Goal: Communication & Community: Answer question/provide support

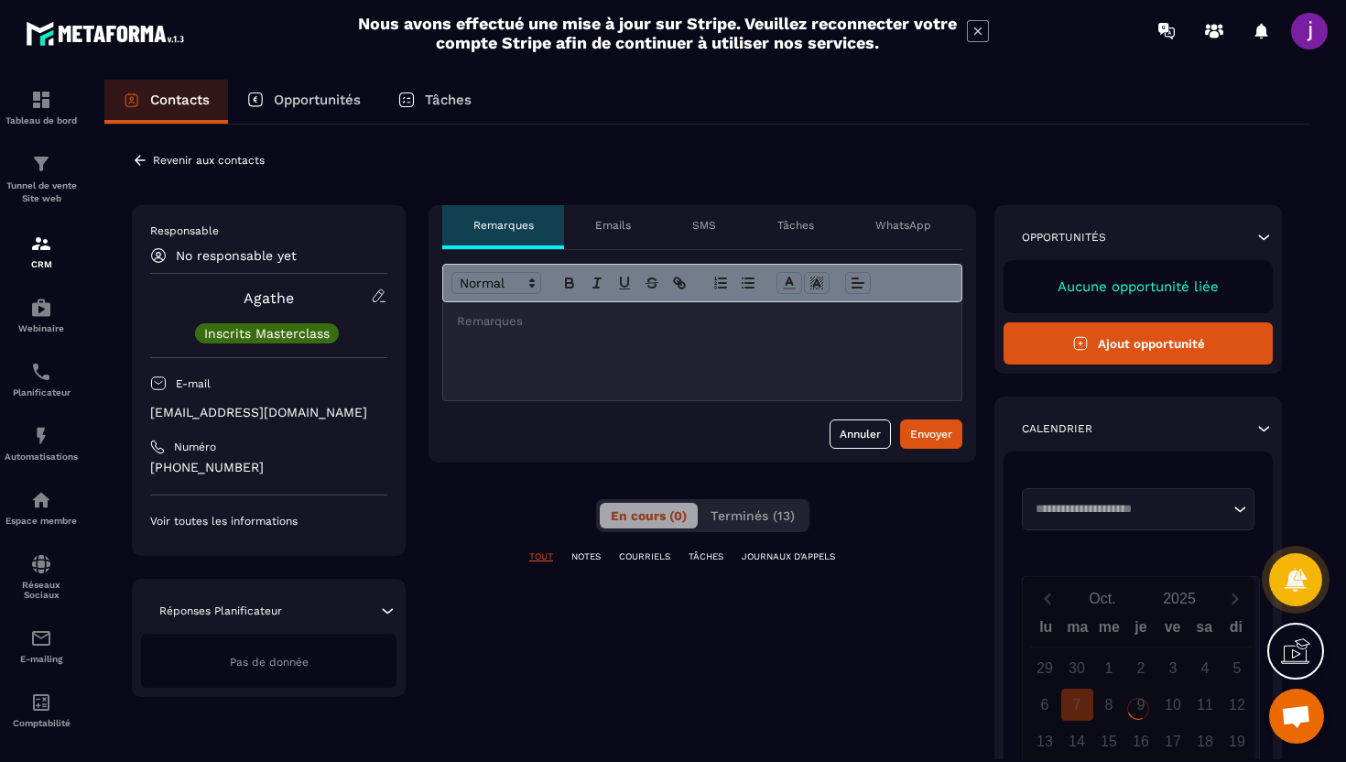
click at [553, 300] on div at bounding box center [702, 283] width 520 height 38
click at [549, 320] on p at bounding box center [702, 321] width 491 height 16
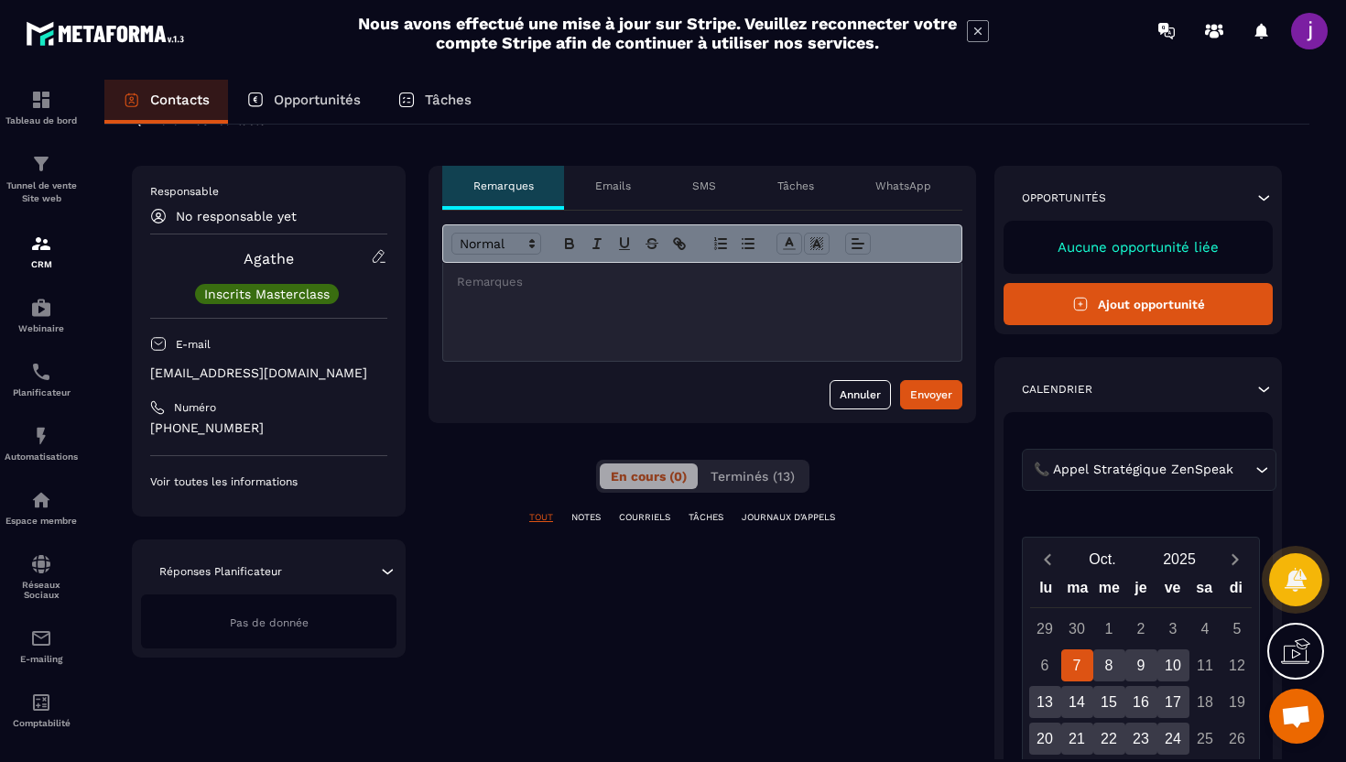
scroll to position [45, 0]
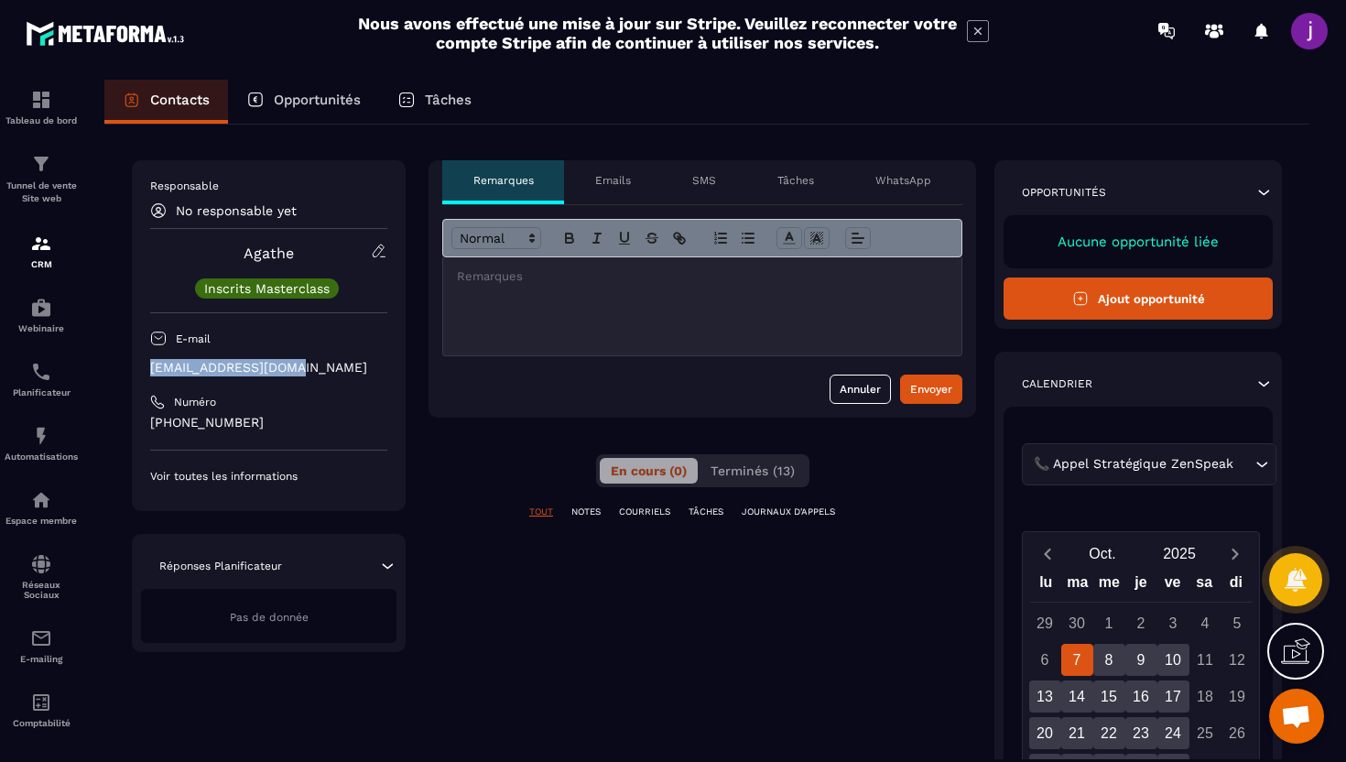
drag, startPoint x: 309, startPoint y: 364, endPoint x: 148, endPoint y: 365, distance: 160.3
click at [148, 365] on div "Responsable No responsable yet Agathe Inscrits Masterclass E-mail [EMAIL_ADDRES…" at bounding box center [269, 335] width 274 height 351
copy p "[EMAIL_ADDRESS][DOMAIN_NAME]"
click at [542, 332] on div at bounding box center [702, 306] width 518 height 98
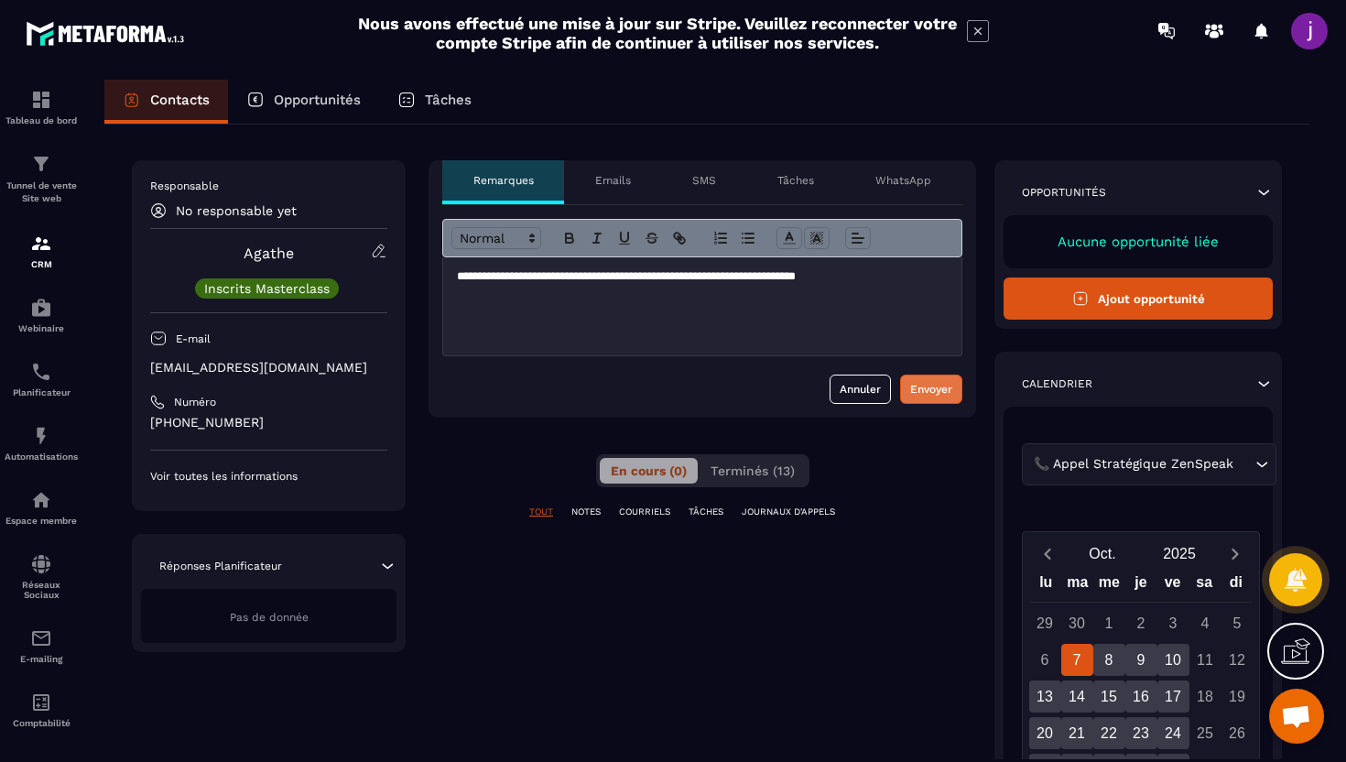
click at [923, 403] on button "Envoyer" at bounding box center [931, 389] width 62 height 29
